Goal: Navigation & Orientation: Find specific page/section

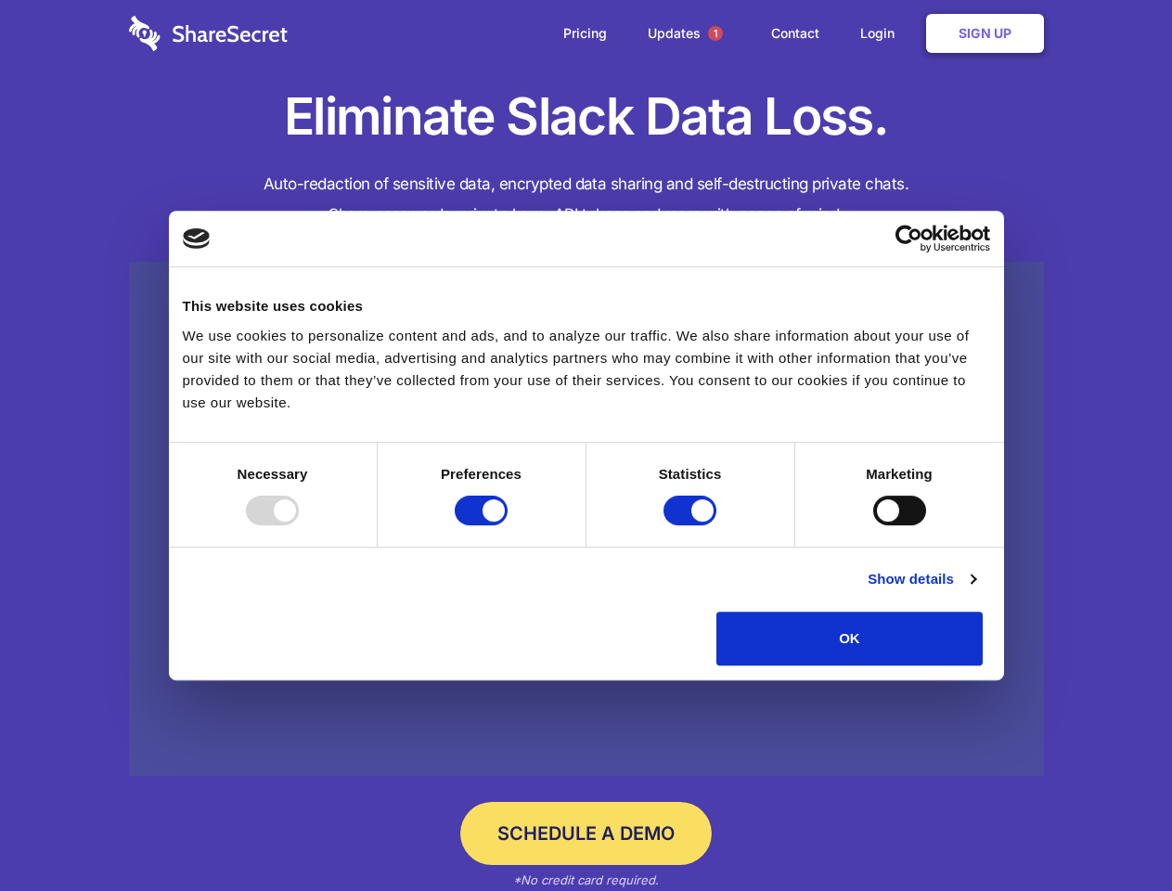
click at [299, 525] on div at bounding box center [272, 510] width 53 height 30
click at [508, 525] on input "Preferences" at bounding box center [481, 510] width 53 height 30
checkbox input "false"
click at [692, 525] on input "Statistics" at bounding box center [689, 510] width 53 height 30
checkbox input "false"
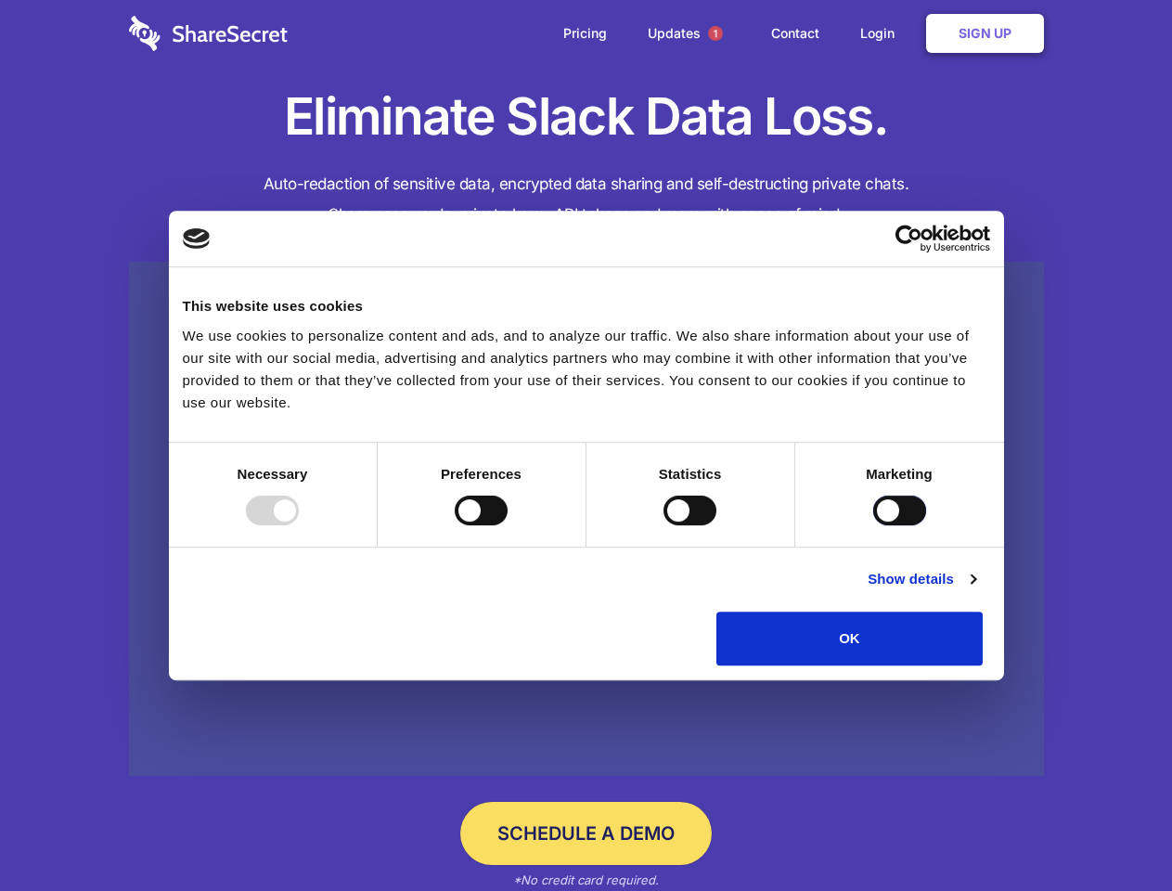
click at [873, 525] on input "Marketing" at bounding box center [899, 510] width 53 height 30
checkbox input "true"
click at [975, 590] on link "Show details" at bounding box center [922, 579] width 108 height 22
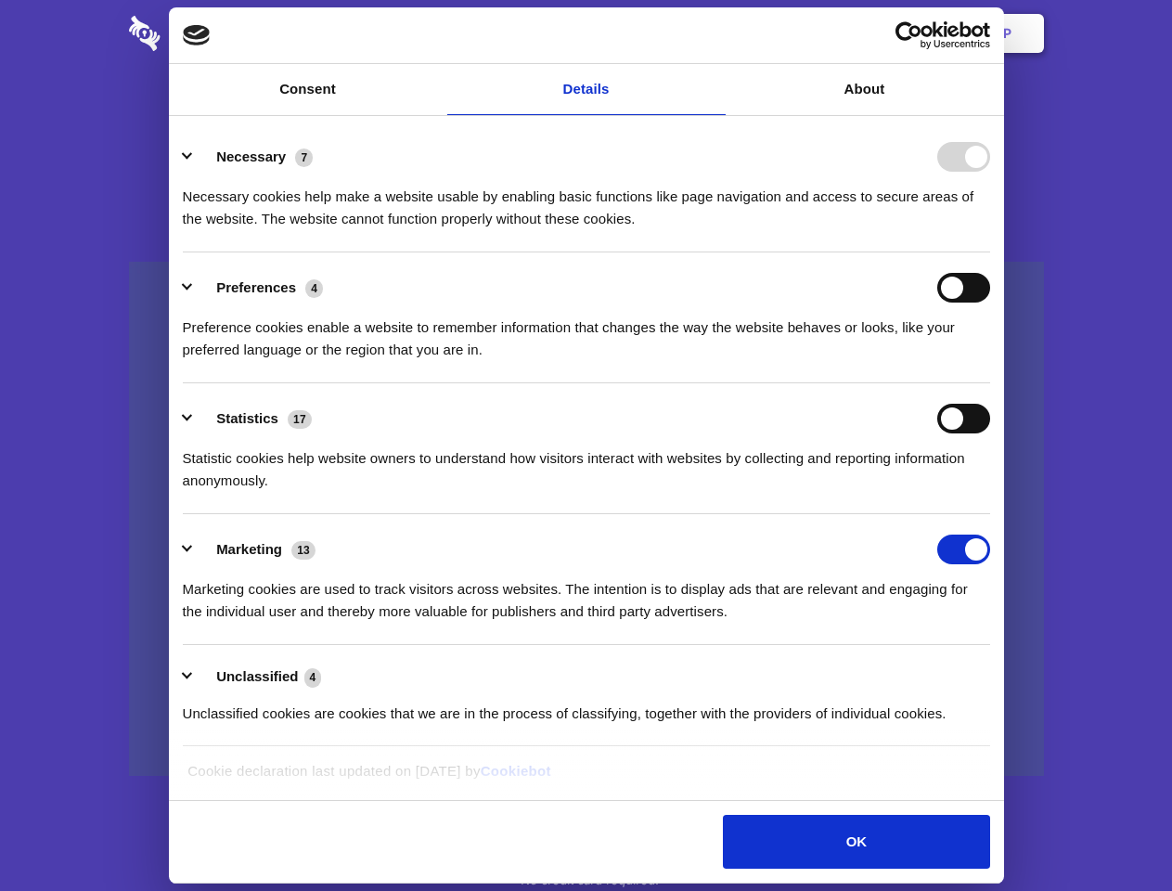
click at [990, 252] on li "Necessary 7 Necessary cookies help make a website usable by enabling basic func…" at bounding box center [586, 187] width 807 height 131
click at [714, 33] on span "1" at bounding box center [715, 33] width 15 height 15
